Goal: Communication & Community: Answer question/provide support

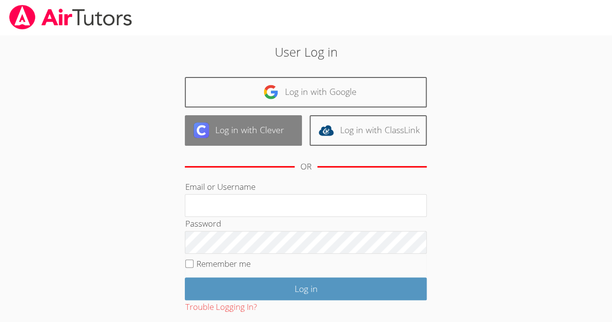
click at [275, 133] on link "Log in with Clever" at bounding box center [243, 130] width 117 height 30
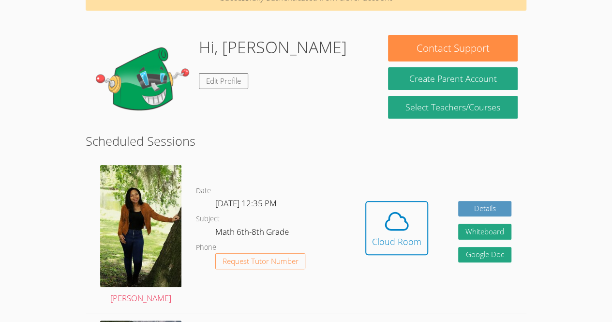
scroll to position [83, 0]
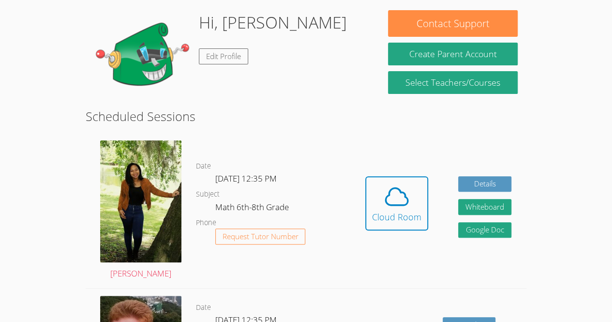
click at [2, 82] on body "Home Programs Sessions Tutors Messages Billing Logout Amanda Successfully authe…" at bounding box center [306, 78] width 612 height 322
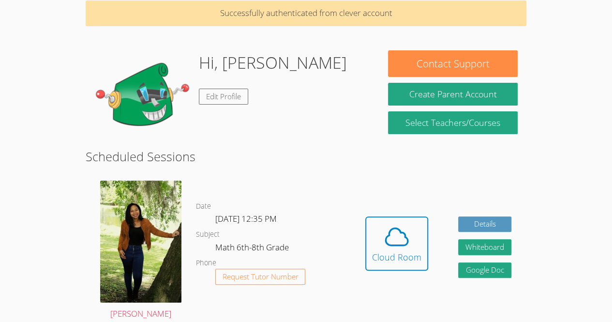
scroll to position [26, 0]
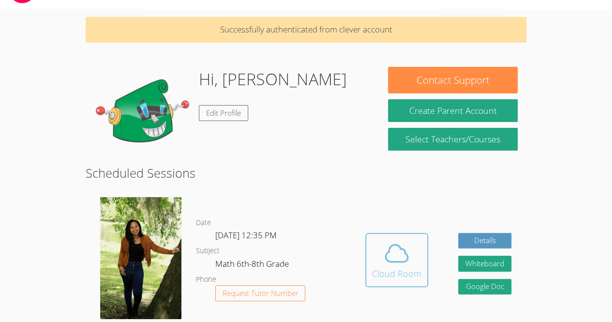
click at [401, 250] on icon at bounding box center [396, 253] width 27 height 27
click at [405, 262] on icon at bounding box center [396, 253] width 27 height 27
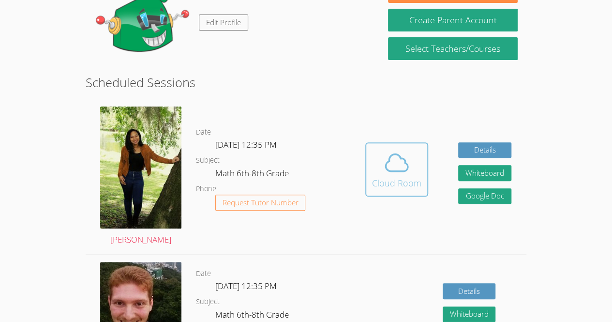
scroll to position [104, 0]
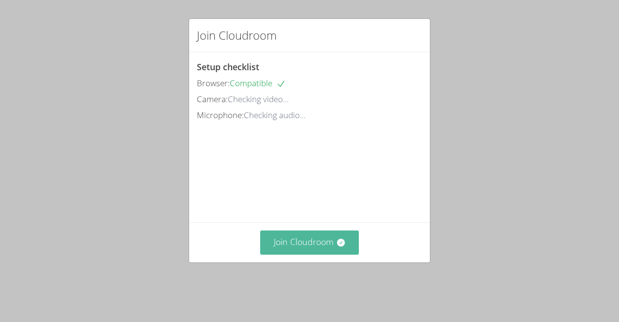
click at [280, 254] on button "Join Cloudroom" at bounding box center [309, 242] width 99 height 24
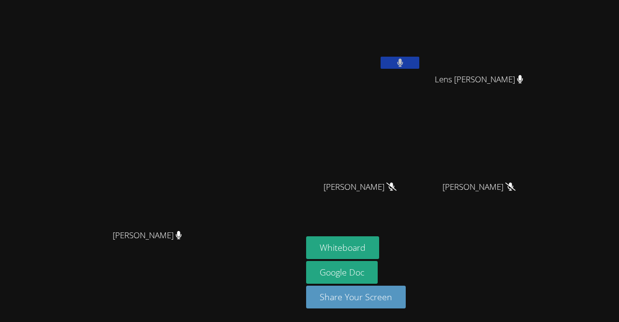
click at [381, 63] on button at bounding box center [400, 63] width 39 height 12
click at [395, 59] on icon at bounding box center [400, 63] width 10 height 8
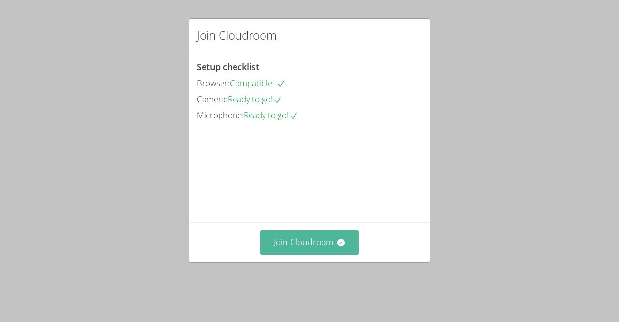
click at [324, 251] on button "Join Cloudroom" at bounding box center [309, 242] width 99 height 24
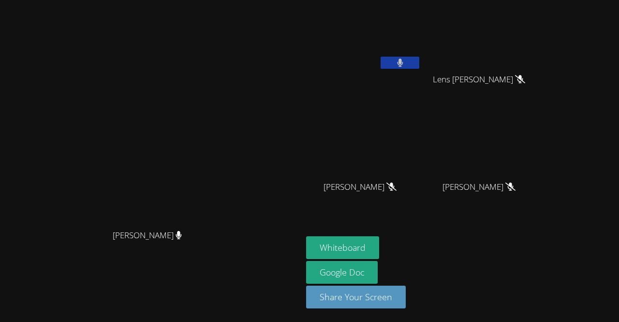
click at [96, 185] on video at bounding box center [151, 142] width 145 height 166
click at [544, 297] on aside "[PERSON_NAME] [PERSON_NAME] Francois [PERSON_NAME] [PERSON_NAME] [PERSON_NAME] …" at bounding box center [423, 161] width 242 height 322
click at [419, 62] on button at bounding box center [400, 63] width 39 height 12
click at [379, 247] on button "Whiteboard" at bounding box center [342, 247] width 73 height 23
click at [419, 67] on button at bounding box center [400, 63] width 39 height 12
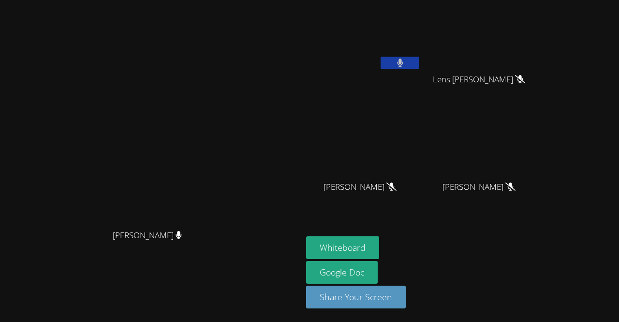
click at [404, 64] on icon at bounding box center [400, 63] width 6 height 8
click at [421, 42] on video at bounding box center [363, 36] width 115 height 65
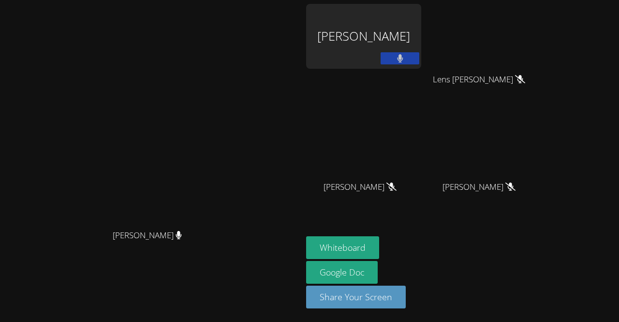
click at [419, 52] on button at bounding box center [400, 58] width 39 height 12
click at [405, 58] on icon at bounding box center [400, 58] width 10 height 8
click at [419, 56] on button at bounding box center [400, 58] width 39 height 12
click at [419, 58] on button at bounding box center [400, 58] width 39 height 12
click at [404, 57] on icon at bounding box center [400, 58] width 6 height 8
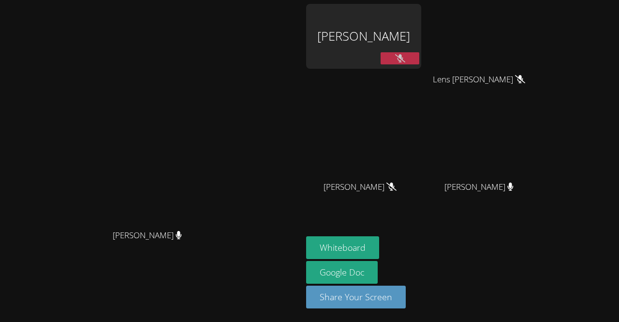
click at [419, 54] on button at bounding box center [400, 58] width 39 height 12
click at [419, 63] on button at bounding box center [400, 58] width 39 height 12
click at [405, 57] on icon at bounding box center [400, 58] width 10 height 8
click at [419, 62] on button at bounding box center [400, 58] width 39 height 12
click at [405, 59] on icon at bounding box center [400, 58] width 10 height 8
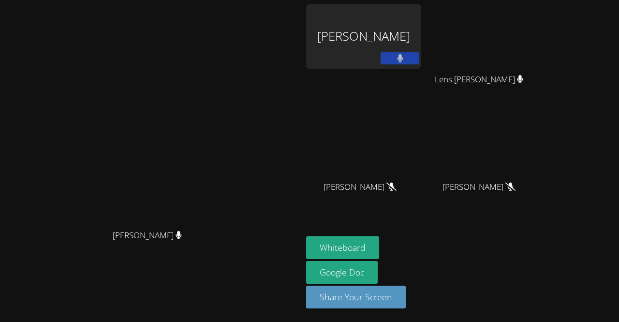
click at [419, 60] on button at bounding box center [400, 58] width 39 height 12
click at [405, 58] on icon at bounding box center [400, 58] width 10 height 8
click at [419, 63] on button at bounding box center [400, 58] width 39 height 12
click at [405, 61] on icon at bounding box center [400, 58] width 10 height 8
click at [419, 62] on button at bounding box center [400, 58] width 39 height 12
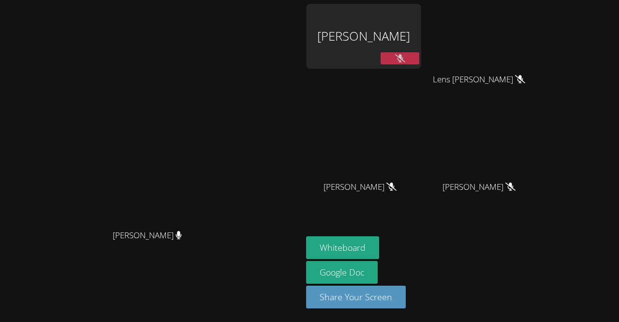
click at [405, 62] on icon at bounding box center [400, 58] width 10 height 8
click at [404, 58] on icon at bounding box center [400, 58] width 6 height 8
click at [405, 62] on icon at bounding box center [400, 58] width 10 height 8
click at [419, 61] on button at bounding box center [400, 58] width 39 height 12
click at [405, 55] on icon at bounding box center [400, 58] width 10 height 8
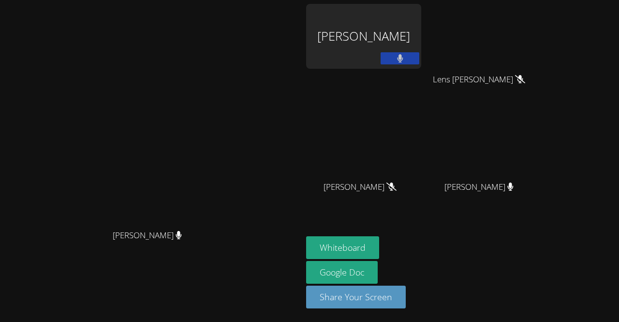
click at [403, 58] on icon at bounding box center [400, 58] width 6 height 8
click at [405, 62] on icon at bounding box center [400, 58] width 10 height 8
click at [419, 63] on button at bounding box center [400, 58] width 39 height 12
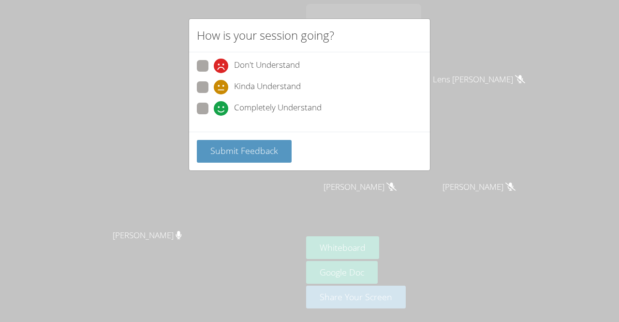
click at [244, 103] on span "Completely Understand" at bounding box center [278, 108] width 88 height 15
click at [222, 103] on input "Completely Understand" at bounding box center [218, 107] width 8 height 8
radio input "true"
click at [276, 81] on span "Kinda Understand" at bounding box center [267, 87] width 67 height 15
click at [222, 81] on input "Kinda Understand" at bounding box center [218, 85] width 8 height 8
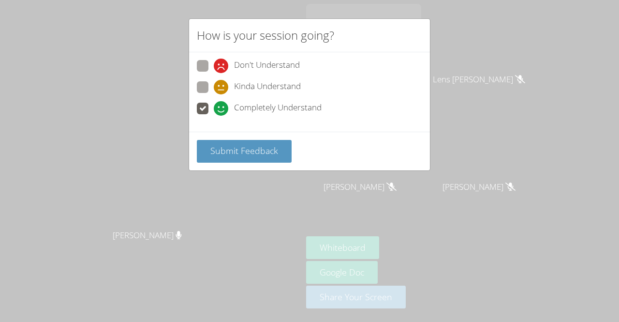
radio input "true"
click at [275, 101] on span "Completely Understand" at bounding box center [278, 108] width 88 height 15
click at [222, 103] on input "Completely Understand" at bounding box center [218, 107] width 8 height 8
radio input "true"
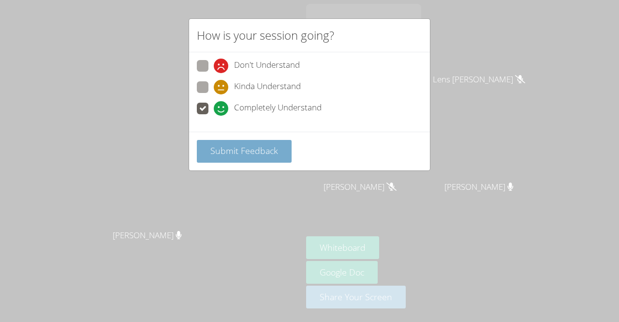
click at [257, 150] on span "Submit Feedback" at bounding box center [244, 151] width 68 height 12
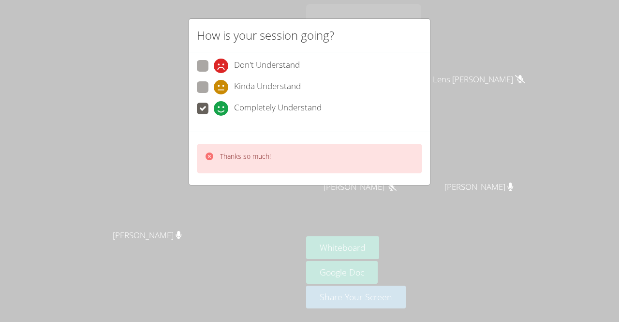
click at [372, 148] on div "Thanks so much!" at bounding box center [309, 159] width 225 height 30
click at [272, 224] on div "How is your session going? Don't Understand Kinda Understand Completely Underst…" at bounding box center [309, 161] width 619 height 322
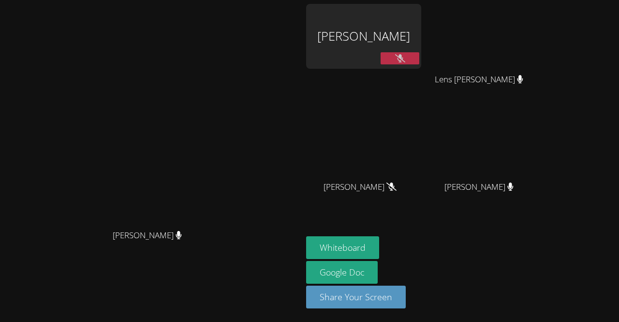
click at [405, 55] on icon at bounding box center [400, 58] width 10 height 8
click at [419, 63] on button at bounding box center [400, 58] width 39 height 12
click at [405, 58] on icon at bounding box center [400, 58] width 10 height 8
